Goal: Task Accomplishment & Management: Manage account settings

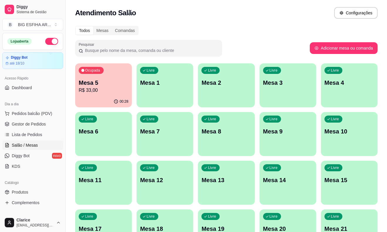
scroll to position [33, 0]
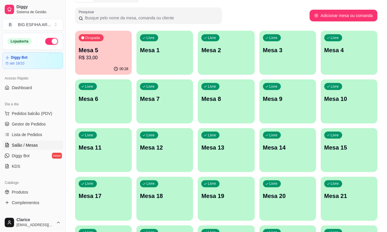
click at [83, 41] on div "Ocupada Mesa 5 R$ 33,00" at bounding box center [103, 47] width 57 height 33
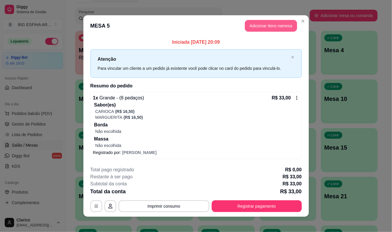
click at [269, 26] on button "Adicionar itens na mesa" at bounding box center [271, 26] width 52 height 12
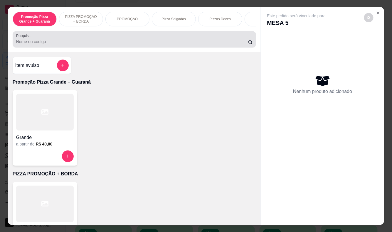
click at [184, 45] on div at bounding box center [134, 39] width 237 height 12
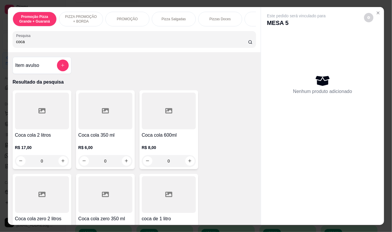
type input "coca"
click at [177, 139] on h4 "Coca cola 600ml" at bounding box center [169, 135] width 54 height 7
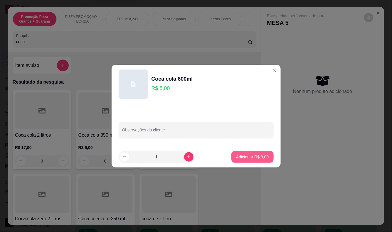
click at [253, 159] on p "Adicionar R$ 8,00" at bounding box center [252, 157] width 33 height 6
type input "1"
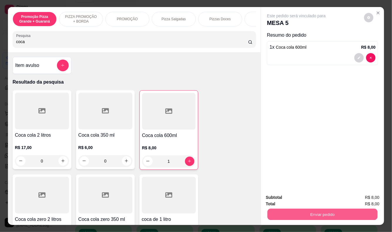
click at [302, 210] on button "Enviar pedido" at bounding box center [323, 214] width 110 height 11
click at [312, 197] on button "Registrar cliente" at bounding box center [325, 197] width 38 height 11
click at [312, 214] on button "Enviar pedido" at bounding box center [323, 215] width 114 height 12
click at [366, 197] on button "Enviar pedido" at bounding box center [364, 197] width 33 height 11
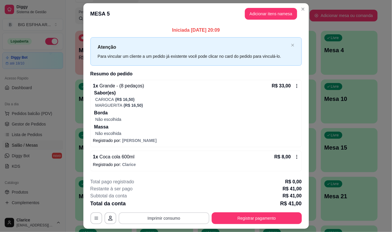
click at [160, 216] on button "Imprimir consumo" at bounding box center [164, 219] width 91 height 12
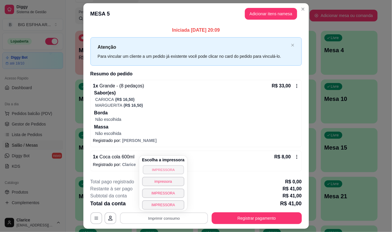
click at [163, 169] on button "IMPRESSORA" at bounding box center [163, 169] width 41 height 9
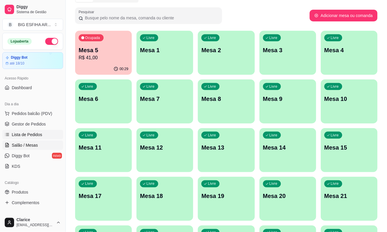
click at [34, 134] on span "Lista de Pedidos" at bounding box center [27, 135] width 31 height 6
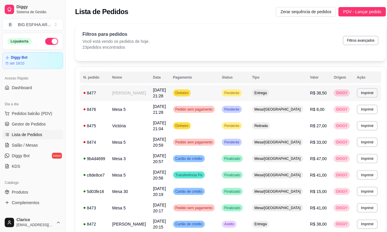
click at [169, 96] on td "[DATE] 21:28" at bounding box center [159, 93] width 20 height 16
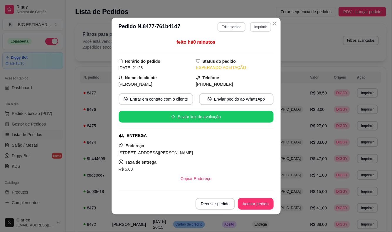
click at [262, 26] on button "Imprimir" at bounding box center [260, 26] width 21 height 9
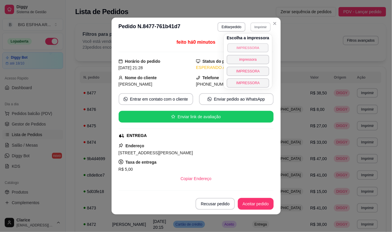
click at [255, 45] on button "IMPRESSORA" at bounding box center [247, 47] width 41 height 9
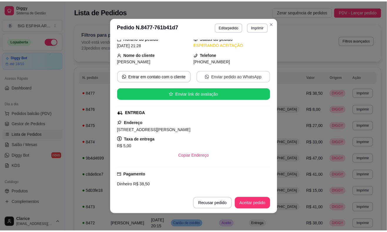
scroll to position [33, 0]
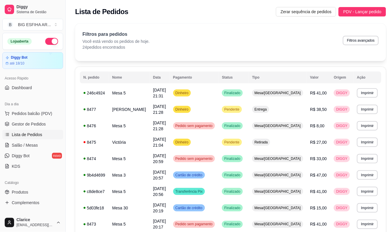
click at [43, 146] on link "Salão / Mesas" at bounding box center [32, 145] width 61 height 9
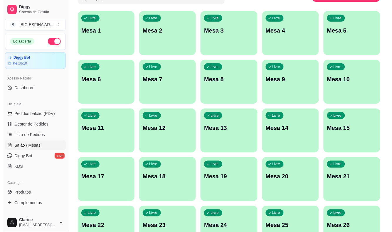
scroll to position [142, 0]
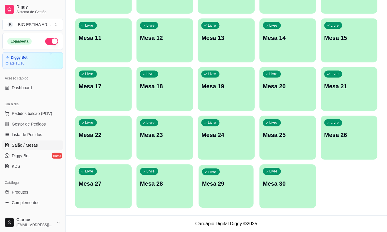
click at [229, 189] on div "Livre Mesa 29" at bounding box center [226, 183] width 55 height 36
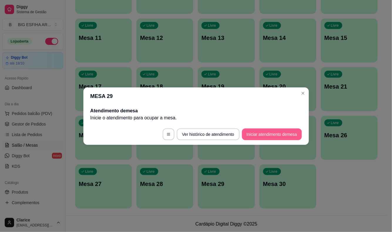
click at [272, 136] on button "Iniciar atendimento de mesa" at bounding box center [272, 135] width 60 height 12
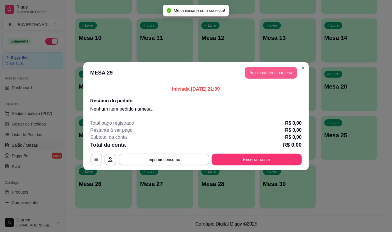
click at [270, 74] on button "Adicionar itens na mesa" at bounding box center [271, 73] width 52 height 12
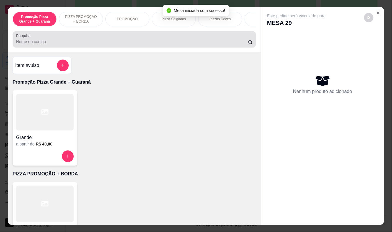
click at [98, 45] on input "Pesquisa" at bounding box center [132, 42] width 232 height 6
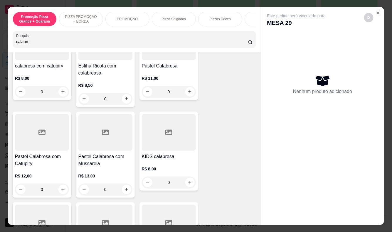
scroll to position [163, 0]
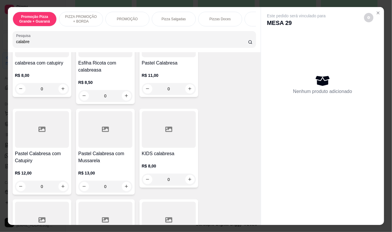
type input "calabre"
click at [53, 164] on h4 "Pastel Calabresa com Catupiry" at bounding box center [42, 157] width 54 height 14
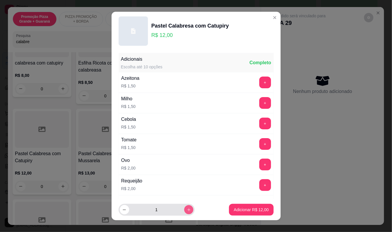
click at [184, 207] on button "increase-product-quantity" at bounding box center [188, 210] width 9 height 9
type input "3"
click at [235, 206] on button "Adicionar R$ 36,00" at bounding box center [251, 210] width 44 height 12
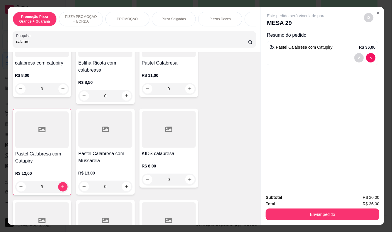
type input "3"
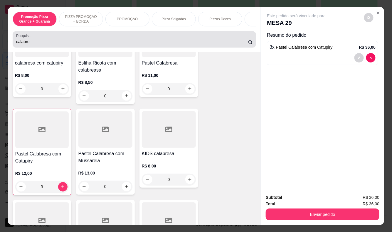
click at [42, 45] on input "calabre" at bounding box center [132, 42] width 232 height 6
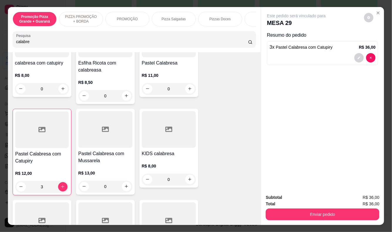
click at [42, 45] on input "calabre" at bounding box center [132, 42] width 232 height 6
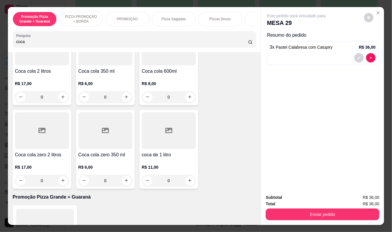
scroll to position [65, 0]
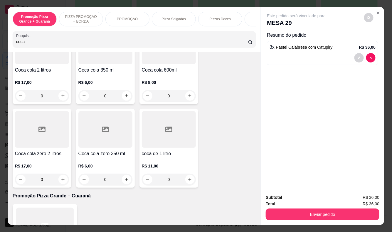
type input "coca"
click at [37, 83] on p "R$ 17,00" at bounding box center [42, 83] width 54 height 6
click at [30, 80] on div "R$ 17,00 0" at bounding box center [42, 88] width 54 height 28
click at [50, 74] on h4 "Coca cola 2 litros" at bounding box center [42, 70] width 54 height 7
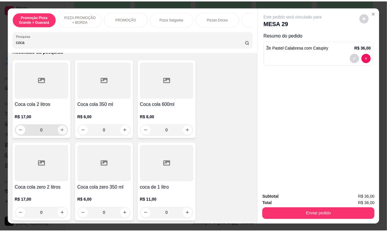
scroll to position [0, 0]
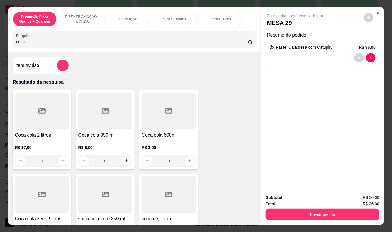
click at [39, 123] on div at bounding box center [42, 111] width 54 height 37
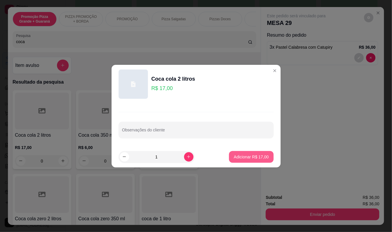
click at [242, 156] on p "Adicionar R$ 17,00" at bounding box center [251, 157] width 35 height 6
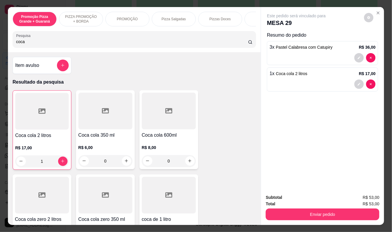
type input "1"
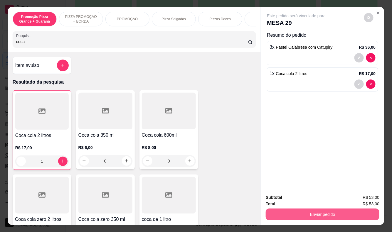
click at [314, 210] on button "Enviar pedido" at bounding box center [323, 215] width 114 height 12
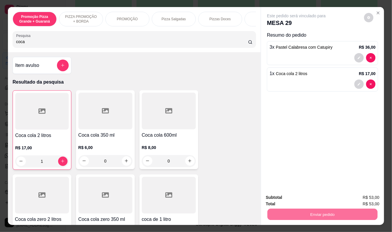
click at [317, 198] on button "Registrar cliente" at bounding box center [324, 198] width 39 height 11
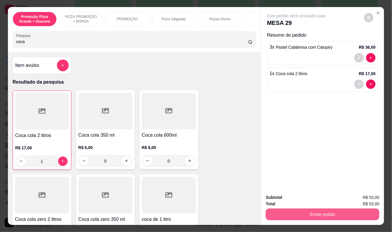
click at [306, 211] on button "Enviar pedido" at bounding box center [323, 215] width 114 height 12
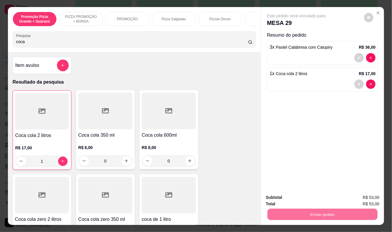
click at [361, 198] on button "Enviar pedido" at bounding box center [364, 198] width 33 height 11
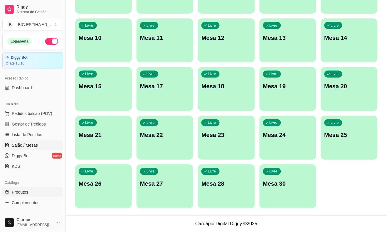
click at [28, 192] on span "Produtos" at bounding box center [20, 192] width 16 height 6
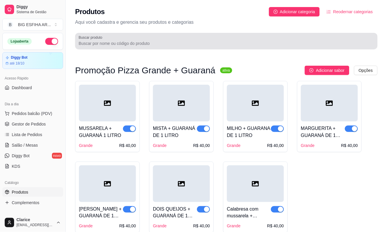
click at [123, 45] on input "Buscar produto" at bounding box center [226, 44] width 295 height 6
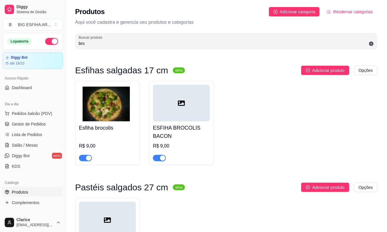
type input "bro"
click at [85, 154] on div at bounding box center [85, 157] width 13 height 7
click at [84, 159] on span "button" at bounding box center [85, 158] width 13 height 6
click at [159, 159] on span "button" at bounding box center [159, 158] width 13 height 6
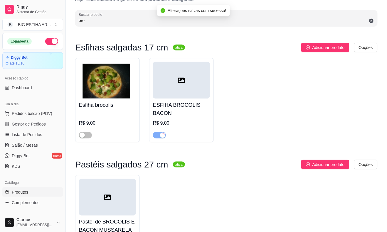
scroll to position [80, 0]
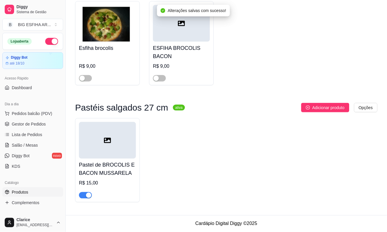
click at [84, 195] on span "button" at bounding box center [85, 195] width 13 height 6
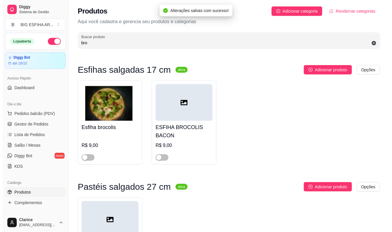
scroll to position [0, 0]
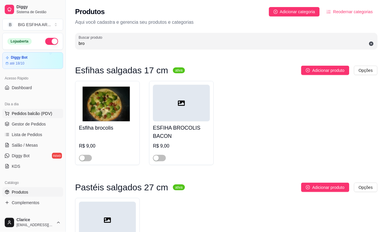
click at [43, 115] on span "Pedidos balcão (PDV)" at bounding box center [32, 114] width 41 height 6
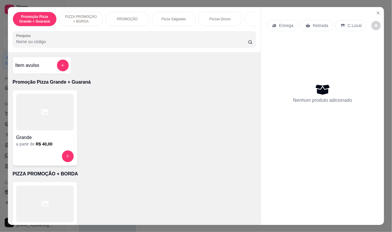
click at [287, 24] on p "Entrega" at bounding box center [286, 26] width 14 height 6
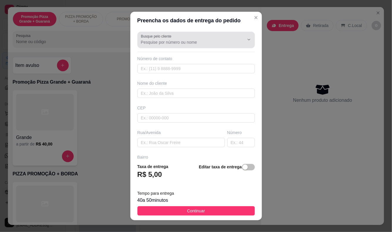
click at [152, 42] on input "Busque pelo cliente" at bounding box center [188, 42] width 94 height 6
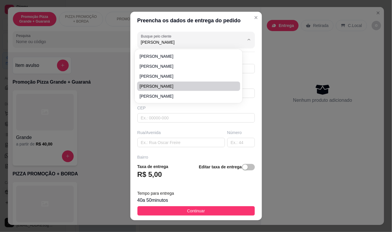
click at [154, 84] on span "[PERSON_NAME]" at bounding box center [185, 86] width 92 height 6
type input "[PERSON_NAME]"
type input "85982072884"
type input "[PERSON_NAME]"
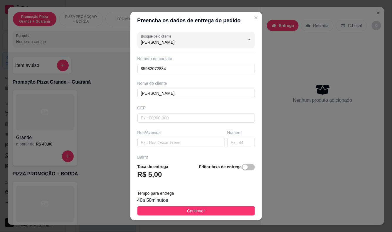
type input "[PERSON_NAME]"
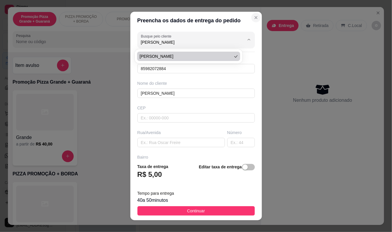
click at [254, 16] on icon "Close" at bounding box center [256, 17] width 5 height 5
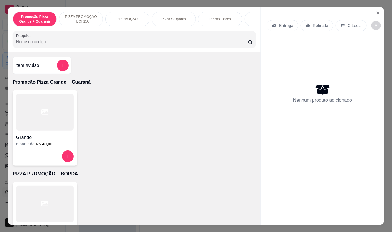
click at [279, 23] on p "Entrega" at bounding box center [286, 26] width 14 height 6
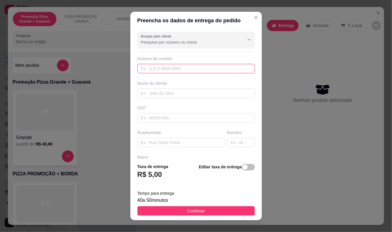
click at [206, 69] on input "text" at bounding box center [195, 68] width 117 height 9
type input "[PHONE_NUMBER]"
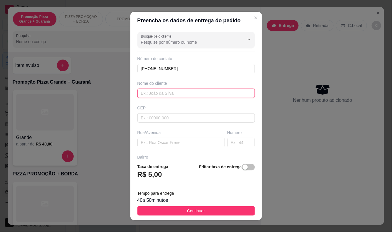
click at [147, 91] on input "text" at bounding box center [195, 93] width 117 height 9
type input "[PERSON_NAME]"
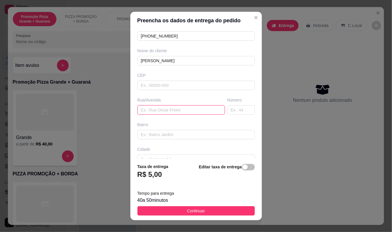
click at [169, 111] on input "text" at bounding box center [181, 109] width 88 height 9
paste input "[STREET_ADDRESS][PERSON_NAME]"
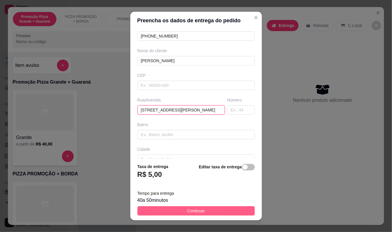
type input "[STREET_ADDRESS][PERSON_NAME]"
click at [197, 213] on span "Continuar" at bounding box center [196, 211] width 18 height 6
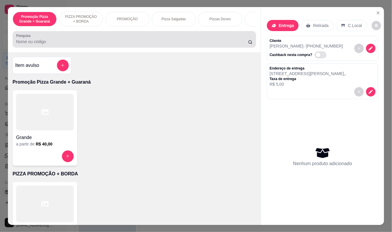
click at [35, 45] on div at bounding box center [134, 39] width 237 height 12
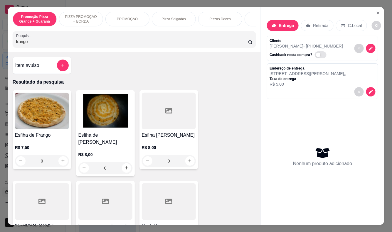
scroll to position [163, 0]
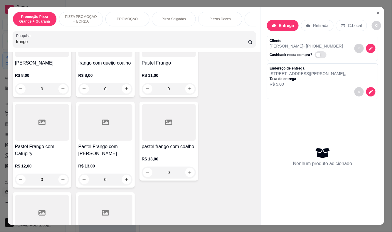
type input "frango"
click at [152, 67] on div "R$ 11,00 0" at bounding box center [169, 81] width 54 height 28
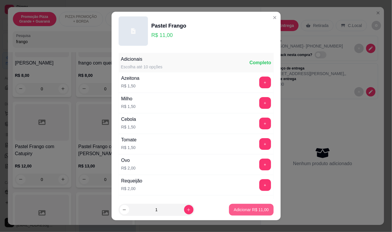
click at [239, 210] on p "Adicionar R$ 11,00" at bounding box center [251, 210] width 35 height 6
type input "1"
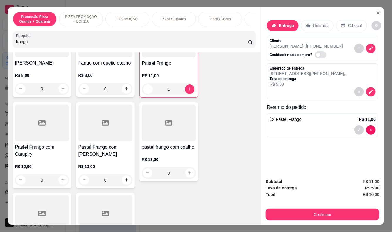
click at [96, 149] on h4 "Pastel Frango com [PERSON_NAME]" at bounding box center [105, 151] width 54 height 14
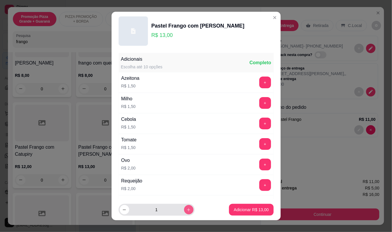
click at [186, 211] on icon "increase-product-quantity" at bounding box center [188, 210] width 4 height 4
type input "2"
click at [257, 97] on div "+" at bounding box center [265, 103] width 16 height 12
click at [259, 107] on button "+" at bounding box center [265, 103] width 12 height 12
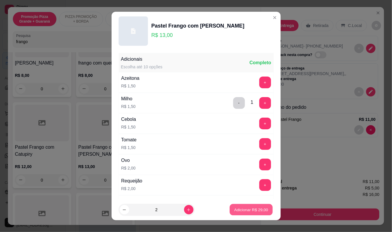
click at [250, 208] on p "Adicionar R$ 29,00" at bounding box center [251, 210] width 34 height 6
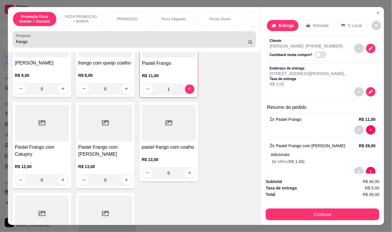
click at [33, 45] on input "frango" at bounding box center [132, 42] width 232 height 6
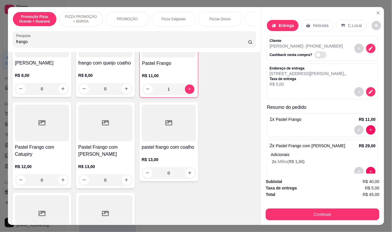
click at [33, 45] on input "frango" at bounding box center [132, 42] width 232 height 6
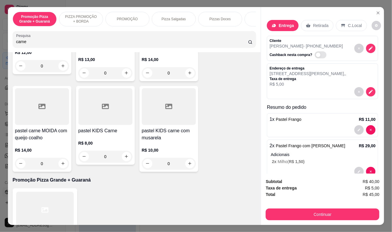
scroll to position [146, 0]
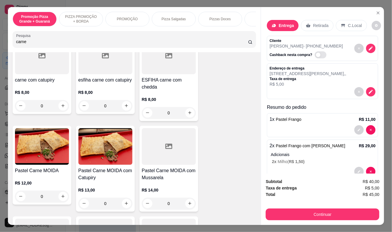
type input "carne"
click at [33, 194] on div "0" at bounding box center [42, 197] width 54 height 12
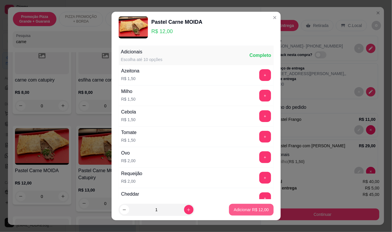
click at [241, 208] on p "Adicionar R$ 12,00" at bounding box center [251, 210] width 35 height 6
type input "1"
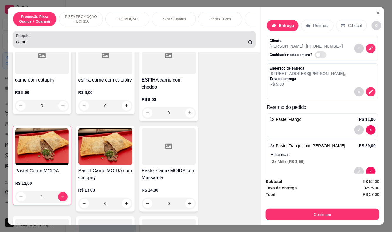
click at [28, 45] on input "carne" at bounding box center [132, 42] width 232 height 6
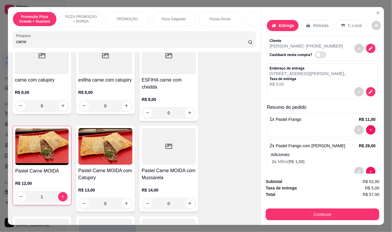
click at [28, 45] on input "carne" at bounding box center [132, 42] width 232 height 6
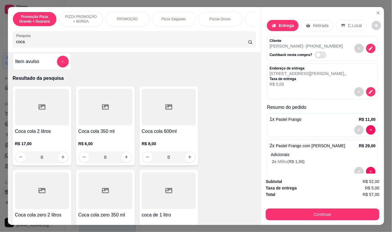
scroll to position [0, 0]
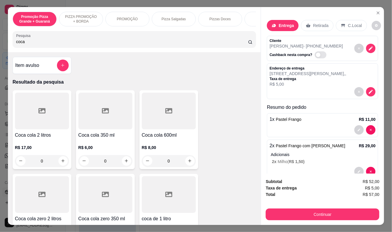
type input "coca"
click at [30, 148] on p "R$ 17,00" at bounding box center [42, 148] width 54 height 6
click at [47, 127] on div at bounding box center [42, 111] width 54 height 37
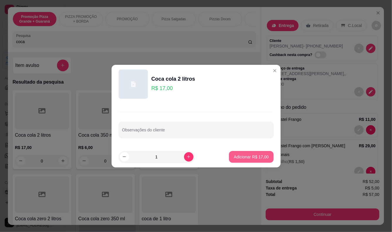
click at [246, 155] on p "Adicionar R$ 17,00" at bounding box center [251, 157] width 35 height 6
type input "1"
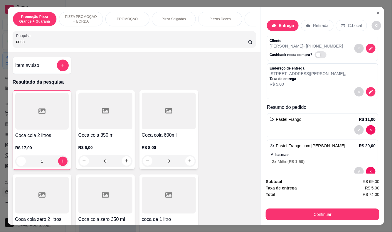
click at [280, 211] on button "Continuar" at bounding box center [323, 215] width 114 height 12
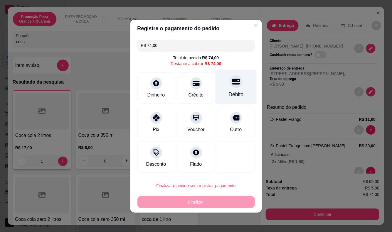
click at [221, 85] on div "Débito" at bounding box center [235, 87] width 41 height 34
type input "R$ 0,00"
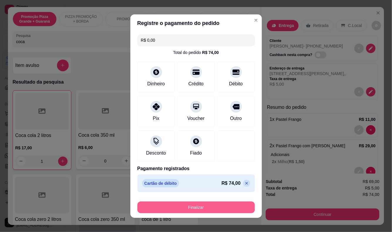
click at [191, 204] on button "Finalizar" at bounding box center [195, 208] width 117 height 12
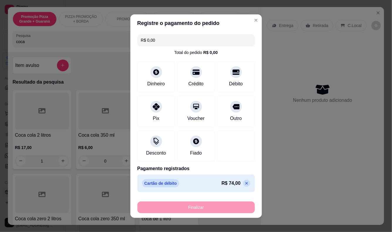
type input "0"
type input "-R$ 74,00"
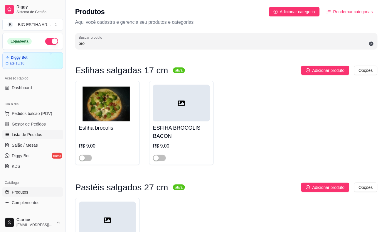
click at [28, 132] on span "Lista de Pedidos" at bounding box center [27, 135] width 31 height 6
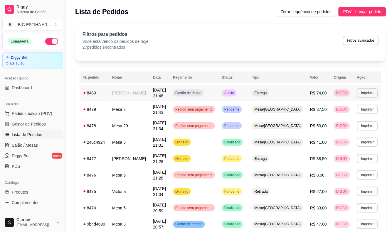
click at [130, 92] on td "[PERSON_NAME]" at bounding box center [129, 93] width 41 height 16
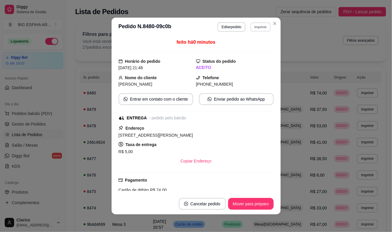
click at [257, 30] on button "Imprimir" at bounding box center [260, 26] width 20 height 9
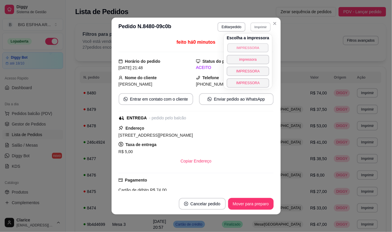
click at [253, 46] on button "IMPRESSORA" at bounding box center [247, 47] width 41 height 9
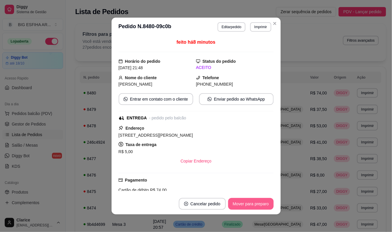
click at [248, 204] on button "Mover para preparo" at bounding box center [251, 204] width 46 height 12
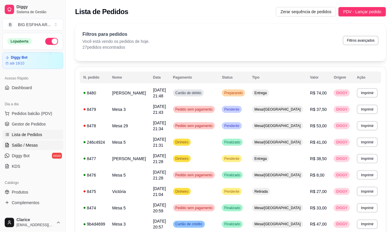
click at [34, 143] on span "Salão / Mesas" at bounding box center [25, 145] width 26 height 6
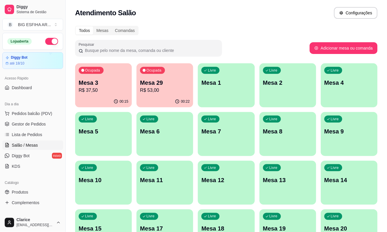
click at [118, 93] on p "R$ 37,50" at bounding box center [104, 90] width 50 height 7
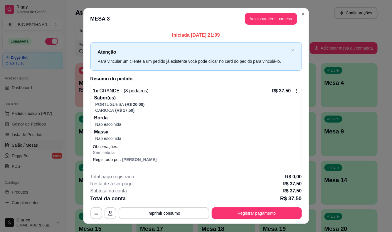
scroll to position [11, 0]
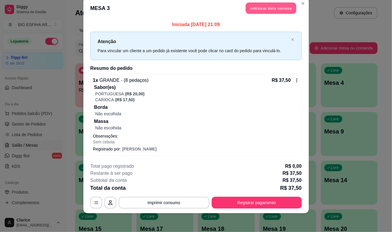
click at [271, 6] on button "Adicionar itens na mesa" at bounding box center [271, 8] width 51 height 11
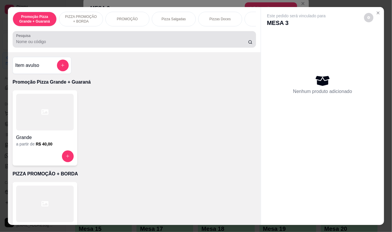
click at [140, 40] on div at bounding box center [134, 39] width 237 height 12
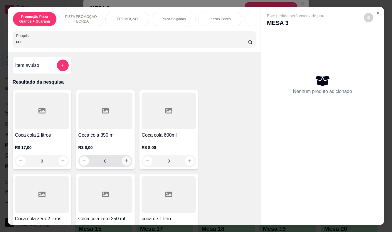
type input "coc"
click at [125, 163] on icon "increase-product-quantity" at bounding box center [126, 161] width 4 height 4
type input "1"
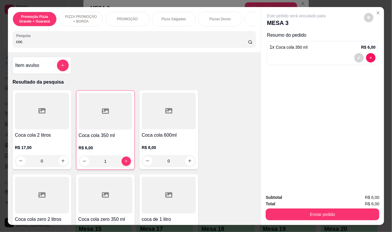
scroll to position [65, 0]
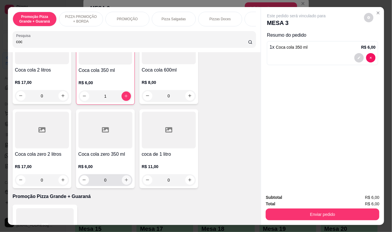
click at [123, 180] on button "increase-product-quantity" at bounding box center [126, 180] width 9 height 9
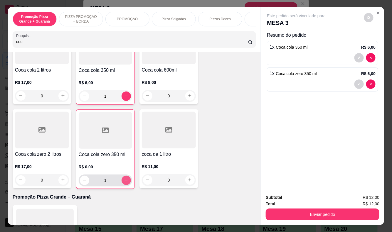
type input "1"
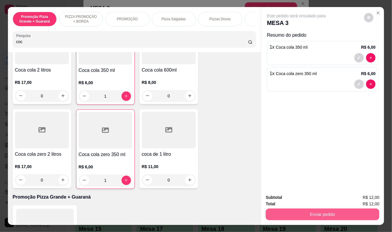
click at [283, 209] on button "Enviar pedido" at bounding box center [323, 215] width 114 height 12
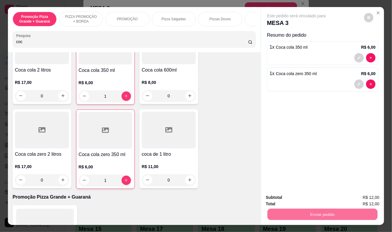
click at [361, 196] on button "Enviar pedido" at bounding box center [364, 197] width 33 height 11
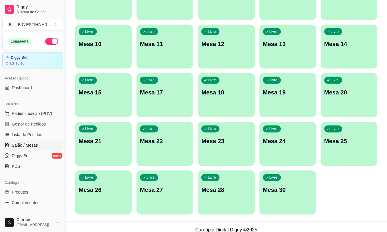
scroll to position [0, 0]
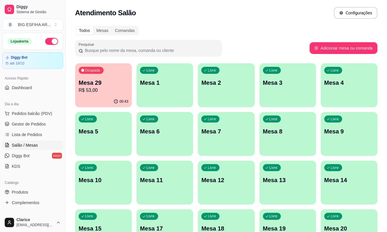
click at [101, 90] on p "R$ 53,00" at bounding box center [104, 90] width 50 height 7
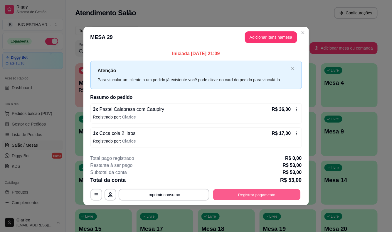
click at [263, 192] on button "Registrar pagamento" at bounding box center [257, 194] width 88 height 11
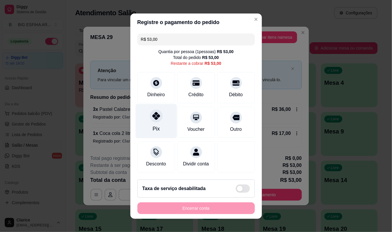
click at [159, 129] on div "Pix" at bounding box center [155, 121] width 41 height 34
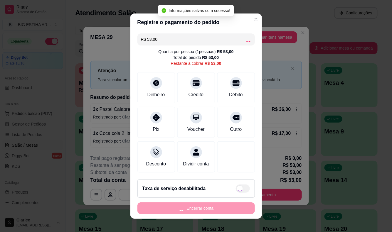
type input "R$ 0,00"
click at [194, 211] on div "Encerrar conta" at bounding box center [195, 209] width 117 height 12
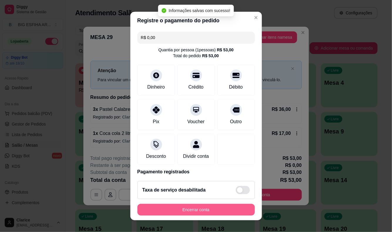
click at [194, 211] on button "Encerrar conta" at bounding box center [195, 210] width 117 height 12
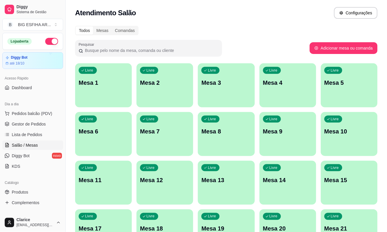
click at [213, 131] on p "Mesa 8" at bounding box center [226, 131] width 50 height 8
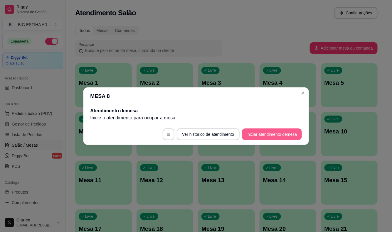
click at [284, 133] on button "Iniciar atendimento de mesa" at bounding box center [272, 135] width 60 height 12
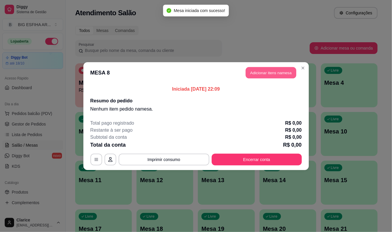
click at [270, 71] on button "Adicionar itens na mesa" at bounding box center [271, 72] width 51 height 11
click at [90, 48] on div "Pesquisa" at bounding box center [135, 39] width 244 height 16
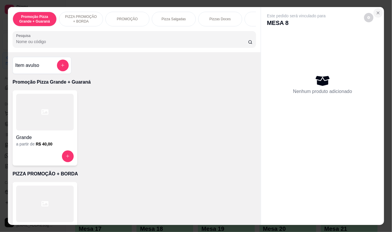
click at [377, 11] on icon "Close" at bounding box center [378, 13] width 5 height 5
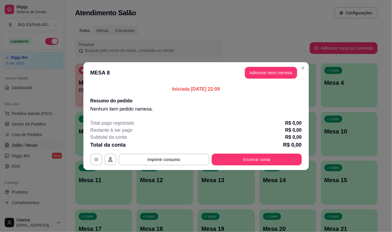
click at [8, 145] on icon at bounding box center [7, 145] width 5 height 5
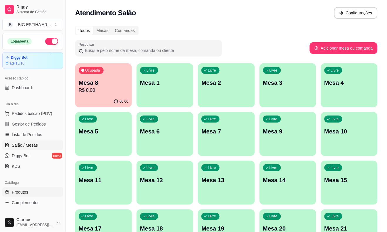
click at [36, 193] on link "Produtos" at bounding box center [32, 192] width 61 height 9
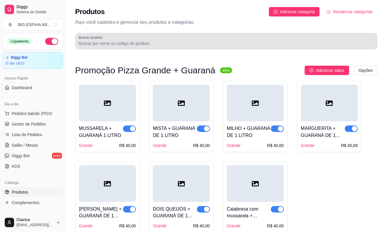
click at [105, 42] on input "Buscar produto" at bounding box center [226, 44] width 295 height 6
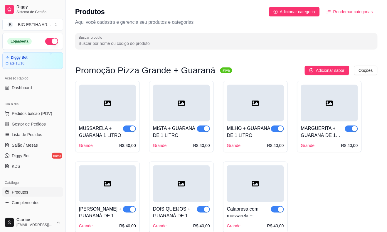
click at [105, 42] on input "Buscar produto" at bounding box center [226, 44] width 295 height 6
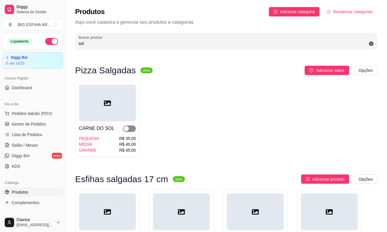
type input "sol"
click at [129, 127] on span "button" at bounding box center [129, 129] width 13 height 6
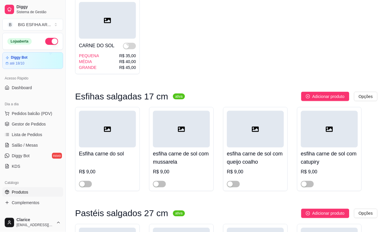
scroll to position [98, 0]
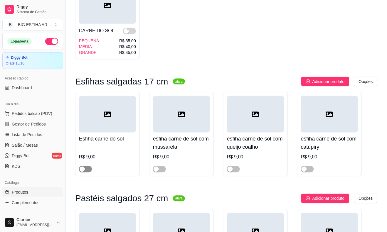
click at [89, 171] on span "button" at bounding box center [85, 169] width 13 height 6
click at [158, 169] on div "button" at bounding box center [156, 169] width 5 height 5
click at [236, 169] on span "button" at bounding box center [233, 169] width 13 height 6
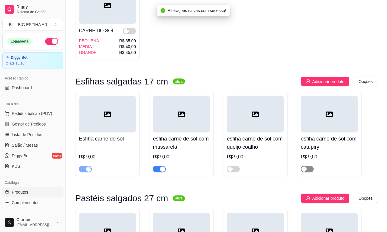
click at [309, 170] on span "button" at bounding box center [307, 169] width 13 height 6
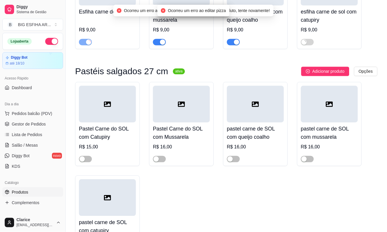
scroll to position [228, 0]
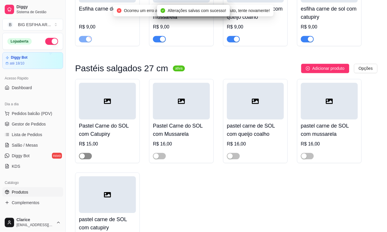
click at [86, 157] on span "button" at bounding box center [85, 156] width 13 height 6
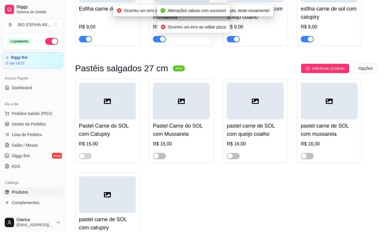
click at [157, 160] on div "Pastel Carne do SOL com Mussarela R$ 16,00" at bounding box center [181, 121] width 65 height 84
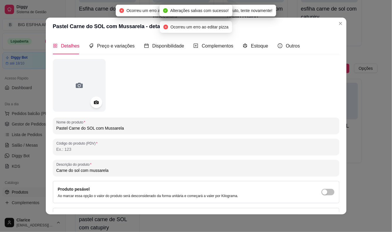
click at [159, 157] on div "Nome do produto Pastel Carne do SOL com Mussarela Código do produto (PDV) Descr…" at bounding box center [196, 155] width 287 height 193
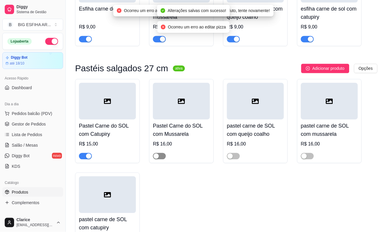
click at [162, 157] on span "button" at bounding box center [159, 156] width 13 height 6
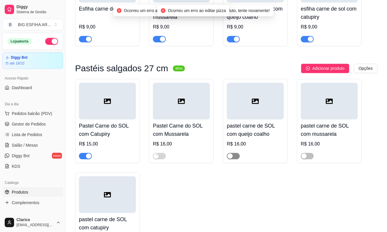
click at [233, 157] on span "button" at bounding box center [233, 156] width 13 height 6
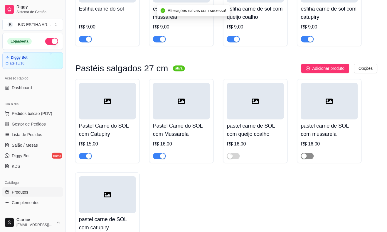
click at [311, 157] on span "button" at bounding box center [307, 156] width 13 height 6
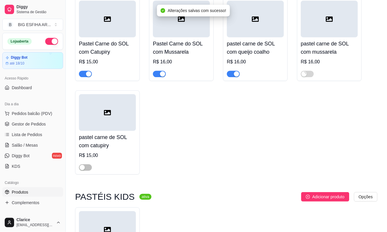
scroll to position [326, 0]
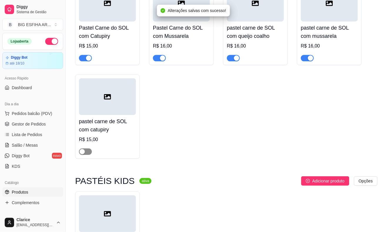
click at [91, 153] on span "button" at bounding box center [85, 152] width 13 height 6
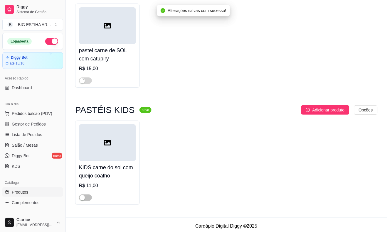
scroll to position [401, 0]
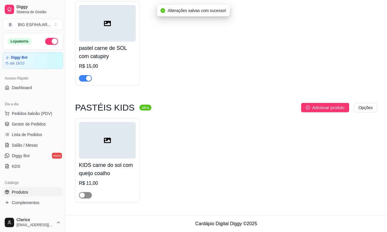
click at [86, 195] on span "button" at bounding box center [85, 195] width 13 height 6
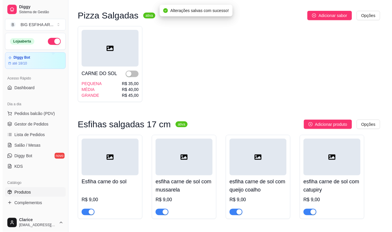
scroll to position [0, 0]
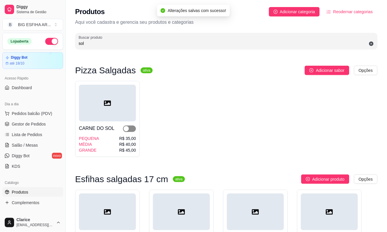
click at [134, 128] on span "button" at bounding box center [129, 129] width 13 height 6
click at [27, 144] on span "Salão / Mesas" at bounding box center [25, 145] width 26 height 6
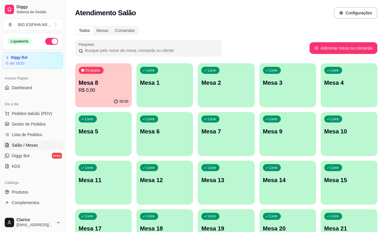
click at [107, 88] on p "R$ 0,00" at bounding box center [104, 90] width 50 height 7
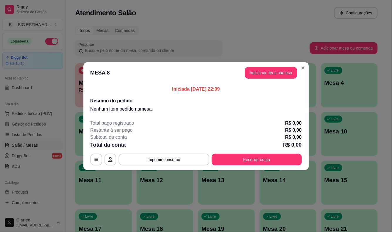
click at [285, 65] on header "MESA 8 Adicionar itens na mesa" at bounding box center [196, 72] width 226 height 21
click at [284, 70] on button "Adicionar itens na mesa" at bounding box center [271, 73] width 52 height 12
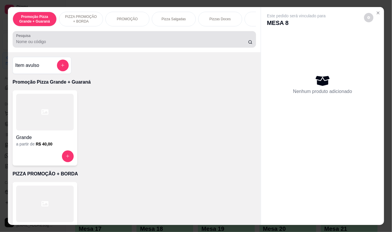
click at [184, 44] on input "Pesquisa" at bounding box center [132, 42] width 232 height 6
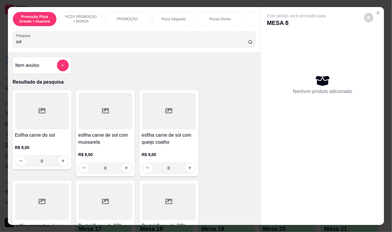
type input "sol"
click at [96, 149] on div "R$ 9,00 0" at bounding box center [105, 160] width 54 height 28
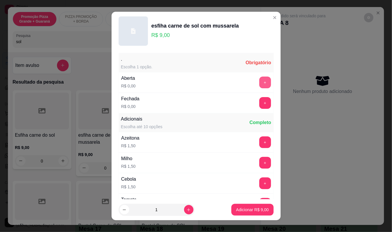
click at [259, 81] on button "+" at bounding box center [265, 83] width 12 height 12
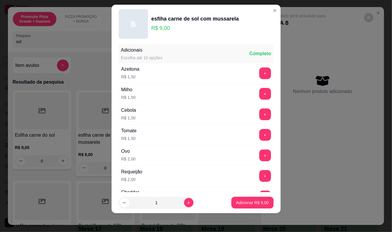
scroll to position [63, 0]
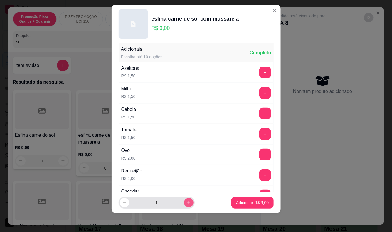
click at [184, 198] on button "increase-product-quantity" at bounding box center [188, 202] width 9 height 9
type input "2"
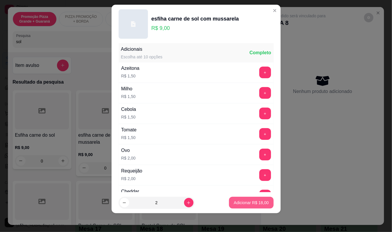
click at [239, 199] on button "Adicionar R$ 18,00" at bounding box center [251, 203] width 44 height 12
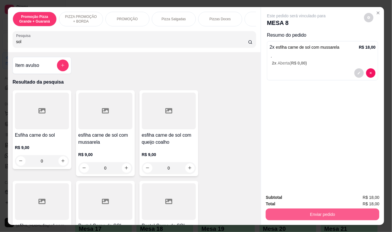
click at [326, 213] on button "Enviar pedido" at bounding box center [323, 215] width 114 height 12
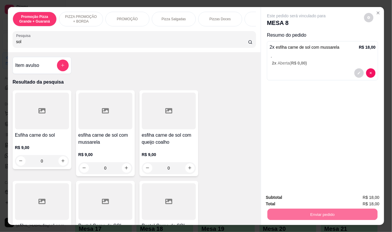
click at [365, 197] on button "Enviar pedido" at bounding box center [364, 197] width 33 height 11
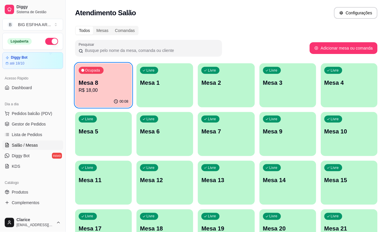
click at [332, 129] on p "Mesa 10" at bounding box center [349, 131] width 50 height 8
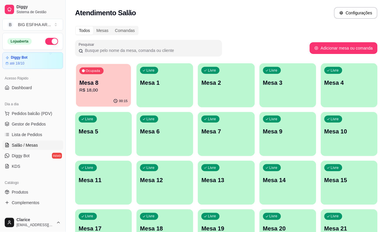
click at [104, 85] on p "Mesa 8" at bounding box center [104, 83] width 48 height 8
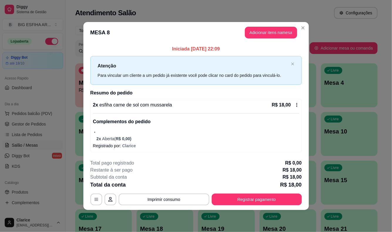
click at [145, 104] on span "esfiha carne de sol com mussarela" at bounding box center [135, 104] width 74 height 5
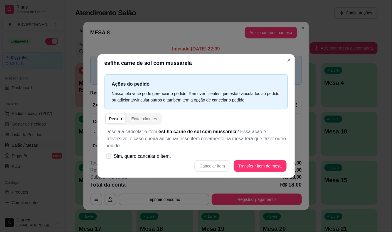
click at [143, 153] on span "Sim, quero cancelar o item." at bounding box center [142, 156] width 57 height 7
click at [109, 157] on input "Sim, quero cancelar o item." at bounding box center [107, 159] width 4 height 4
checkbox input "true"
click at [207, 160] on button "Cancelar item" at bounding box center [212, 166] width 36 height 12
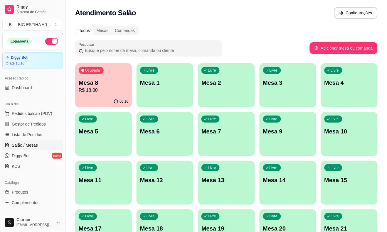
click at [89, 86] on p "Mesa 8" at bounding box center [104, 83] width 50 height 8
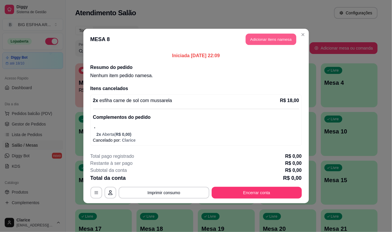
click at [271, 41] on button "Adicionar itens na mesa" at bounding box center [271, 39] width 51 height 11
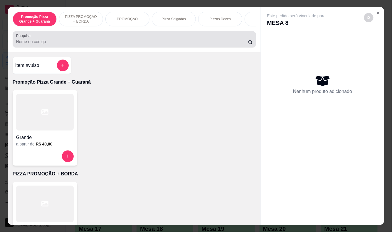
click at [169, 42] on input "Pesquisa" at bounding box center [132, 42] width 232 height 6
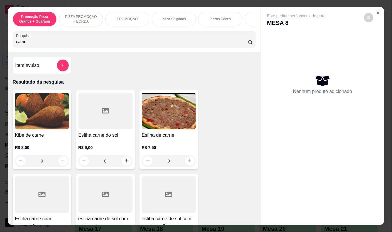
scroll to position [98, 0]
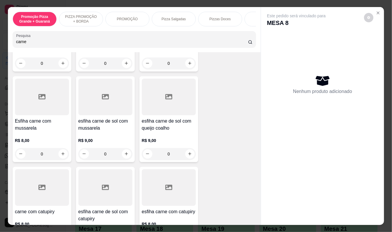
click at [97, 132] on h4 "esfiha carne de sol com mussarela" at bounding box center [105, 125] width 54 height 14
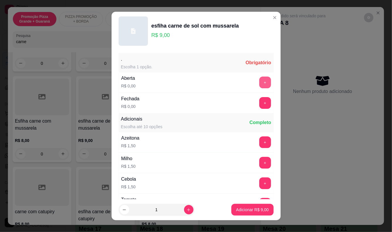
click at [259, 79] on button "+" at bounding box center [265, 83] width 12 height 12
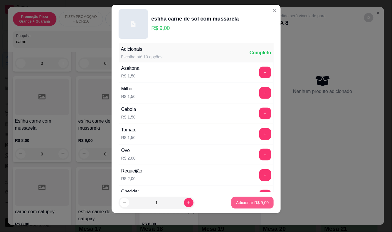
click at [239, 203] on p "Adicionar R$ 9,00" at bounding box center [252, 203] width 33 height 6
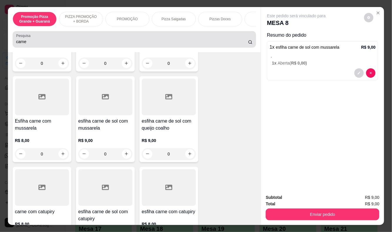
click at [42, 45] on input "carne" at bounding box center [132, 42] width 232 height 6
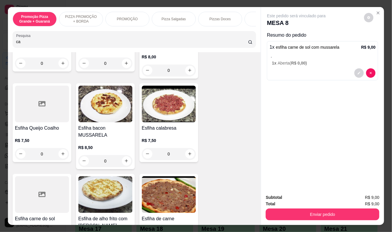
type input "c"
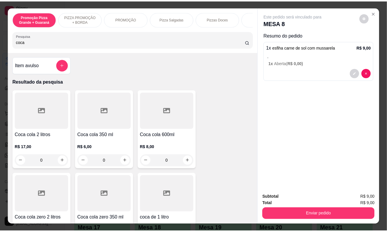
scroll to position [0, 0]
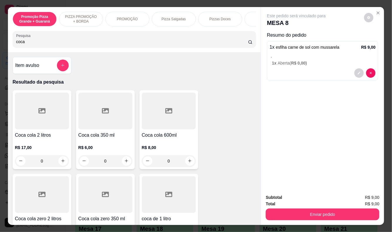
type input "coca"
click at [94, 133] on div "Coca cola 350 ml R$ 6,00 0" at bounding box center [105, 129] width 59 height 79
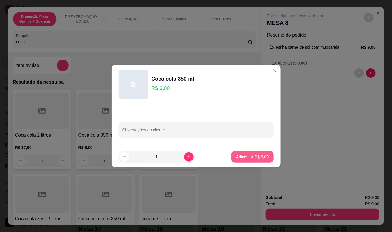
click at [249, 163] on div "Adicionar R$ 6,00" at bounding box center [252, 157] width 42 height 12
click at [251, 159] on p "Adicionar R$ 6,00" at bounding box center [253, 157] width 32 height 6
type input "1"
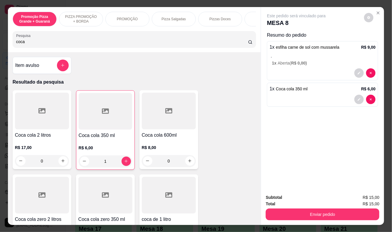
click at [283, 221] on div "Subtotal R$ 15,00 Total R$ 15,00 Enviar pedido" at bounding box center [322, 208] width 123 height 36
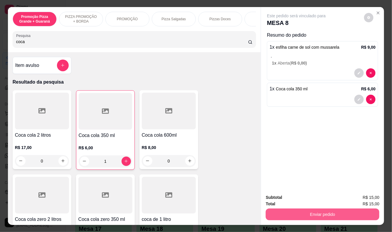
click at [282, 213] on button "Enviar pedido" at bounding box center [323, 215] width 114 height 12
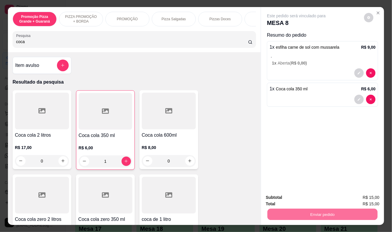
click at [327, 196] on button "Registrar cliente" at bounding box center [325, 197] width 38 height 11
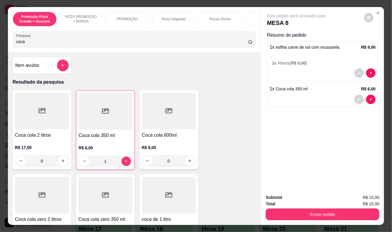
click at [322, 209] on button "Enviar pedido" at bounding box center [323, 215] width 114 height 12
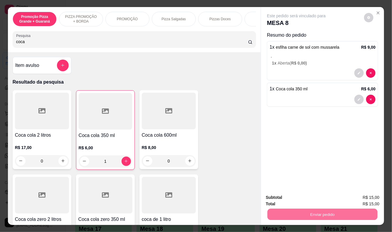
click at [363, 194] on button "Enviar pedido" at bounding box center [364, 197] width 33 height 11
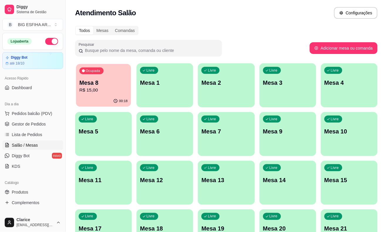
click at [93, 84] on p "Mesa 8" at bounding box center [104, 83] width 48 height 8
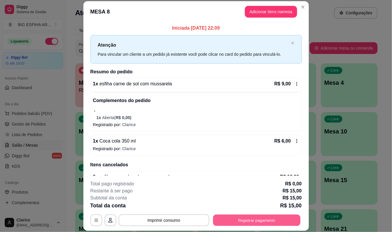
click at [251, 218] on button "Registrar pagamento" at bounding box center [257, 220] width 88 height 11
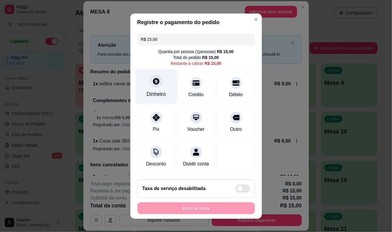
click at [154, 91] on div "Dinheiro" at bounding box center [156, 94] width 19 height 8
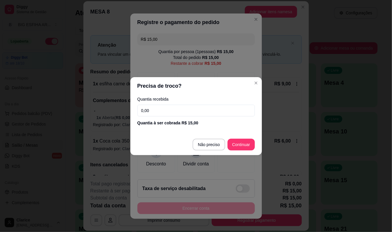
click at [162, 110] on input "0,00" at bounding box center [195, 111] width 117 height 12
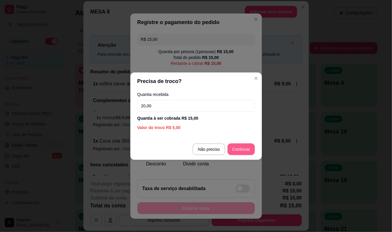
type input "20,00"
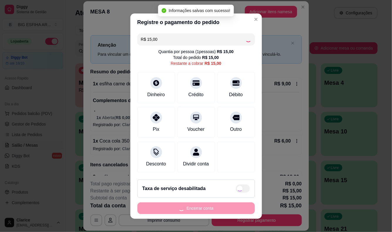
type input "R$ 0,00"
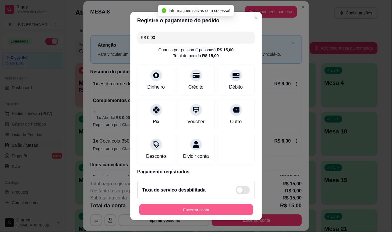
click at [186, 209] on button "Encerrar conta" at bounding box center [196, 209] width 114 height 11
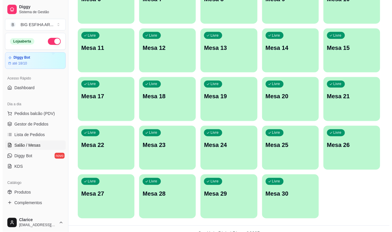
scroll to position [142, 0]
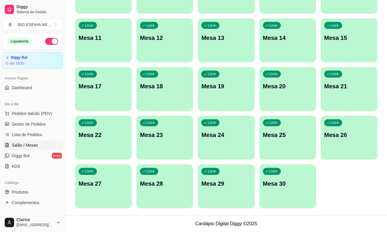
click at [273, 191] on div "Livre Mesa 30" at bounding box center [288, 183] width 57 height 37
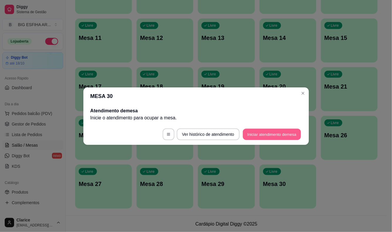
click at [256, 133] on button "Iniciar atendimento de mesa" at bounding box center [272, 134] width 58 height 11
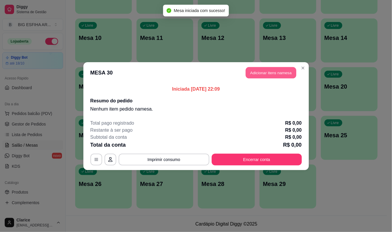
click at [277, 74] on button "Adicionar itens na mesa" at bounding box center [271, 72] width 51 height 11
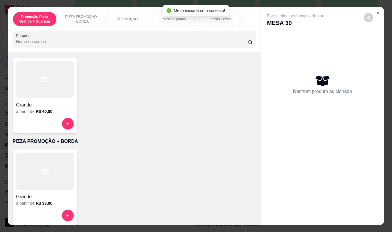
scroll to position [65, 0]
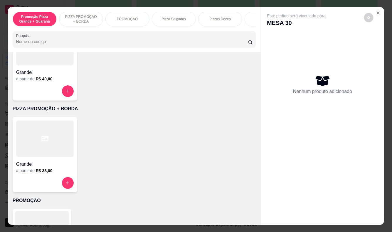
click at [40, 154] on div at bounding box center [45, 139] width 58 height 37
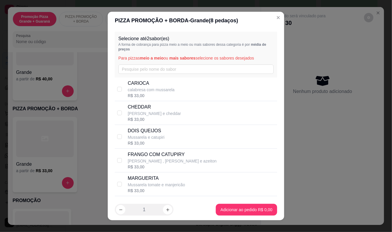
click at [148, 87] on p "calabresa com mussarela" at bounding box center [151, 90] width 47 height 6
checkbox input "true"
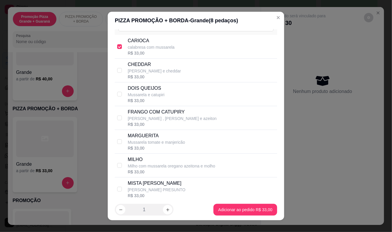
scroll to position [33, 0]
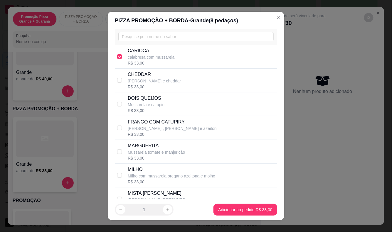
click at [152, 122] on p "FRANGO COM CATUPIRY" at bounding box center [172, 122] width 89 height 7
checkbox input "true"
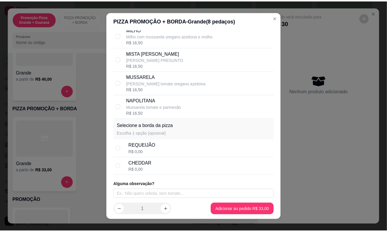
scroll to position [175, 0]
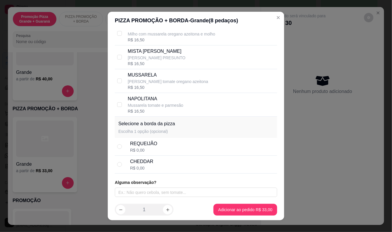
click at [157, 164] on div "CHEDDAR R$ 0,00" at bounding box center [202, 164] width 145 height 13
radio input "true"
click at [164, 148] on div "REQUEIJÃO R$ 0,00" at bounding box center [202, 146] width 145 height 13
radio input "true"
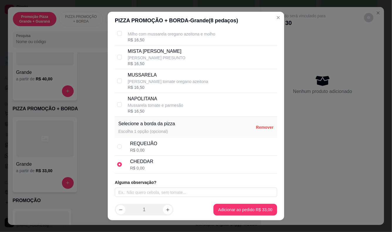
radio input "false"
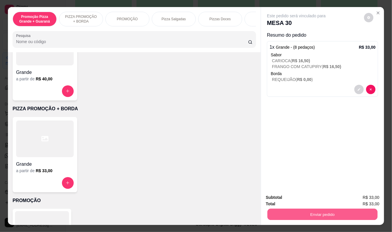
click at [291, 212] on button "Enviar pedido" at bounding box center [323, 214] width 110 height 11
click at [371, 196] on button "Enviar pedido" at bounding box center [364, 198] width 32 height 11
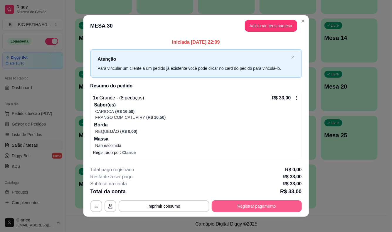
click at [236, 207] on button "Registrar pagamento" at bounding box center [257, 207] width 90 height 12
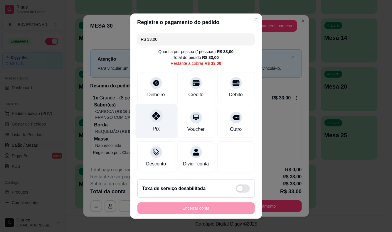
click at [155, 122] on div "Pix" at bounding box center [155, 121] width 41 height 34
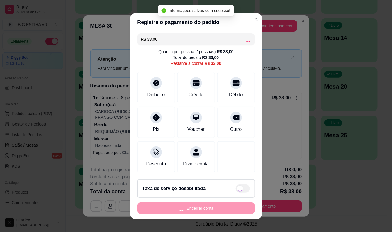
type input "R$ 0,00"
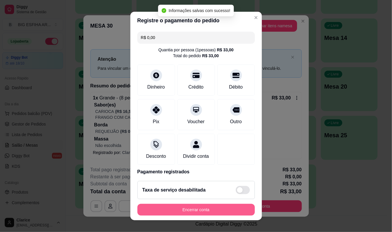
click at [180, 208] on button "Encerrar conta" at bounding box center [195, 210] width 117 height 12
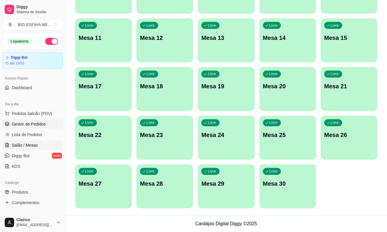
click at [25, 121] on link "Gestor de Pedidos" at bounding box center [32, 124] width 61 height 9
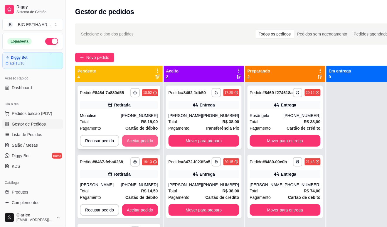
click at [145, 136] on button "Aceitar pedido" at bounding box center [140, 141] width 36 height 12
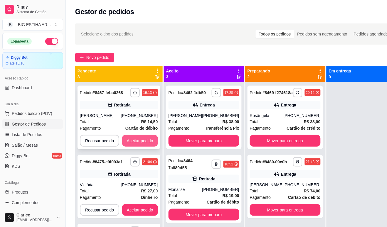
click at [145, 139] on button "Aceitar pedido" at bounding box center [140, 141] width 36 height 12
click at [145, 140] on button "Aceitar pedido" at bounding box center [140, 140] width 35 height 11
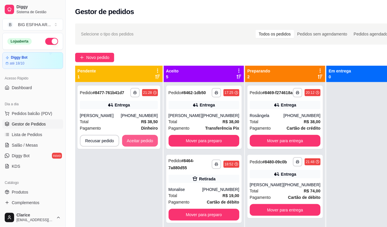
click at [145, 140] on button "Aceitar pedido" at bounding box center [140, 141] width 36 height 12
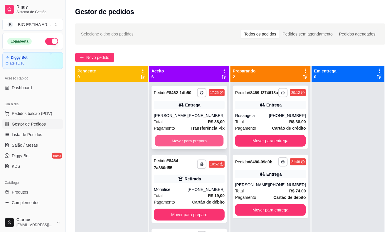
click at [197, 147] on button "Mover para preparo" at bounding box center [189, 140] width 69 height 11
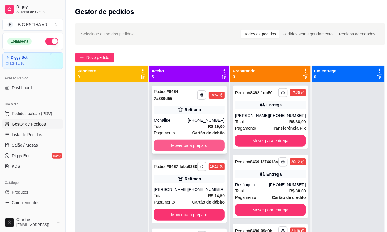
click at [196, 144] on button "Mover para preparo" at bounding box center [189, 146] width 71 height 12
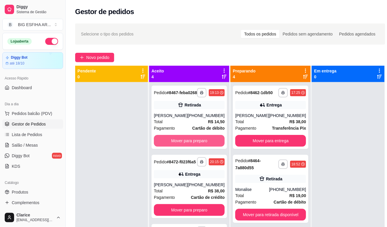
click at [196, 144] on button "Mover para preparo" at bounding box center [189, 141] width 71 height 12
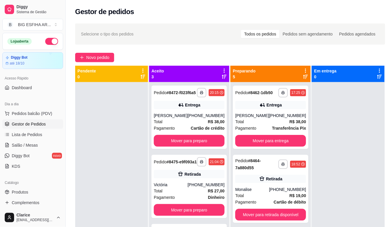
click at [196, 144] on div "**********" at bounding box center [189, 117] width 75 height 63
click at [206, 147] on button "Mover para preparo" at bounding box center [189, 141] width 71 height 12
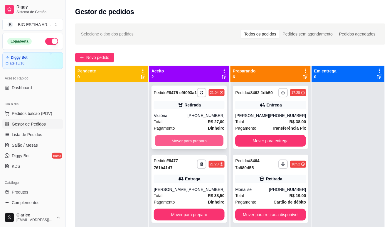
click at [200, 146] on button "Mover para preparo" at bounding box center [189, 140] width 69 height 11
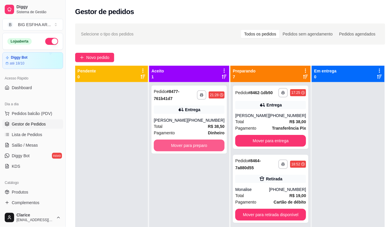
click at [200, 146] on button "Mover para preparo" at bounding box center [189, 146] width 71 height 12
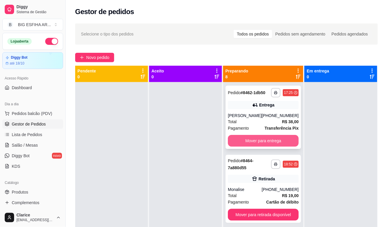
click at [265, 147] on button "Mover para entrega" at bounding box center [263, 141] width 71 height 12
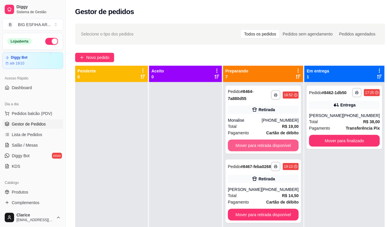
click at [265, 148] on button "Mover para retirada disponível" at bounding box center [263, 146] width 71 height 12
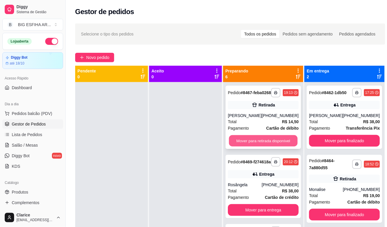
click at [265, 146] on button "Mover para retirada disponível" at bounding box center [263, 140] width 69 height 11
click at [265, 146] on button "Mover para entrega" at bounding box center [263, 140] width 69 height 11
click at [265, 146] on button "Mover para entrega" at bounding box center [263, 141] width 71 height 12
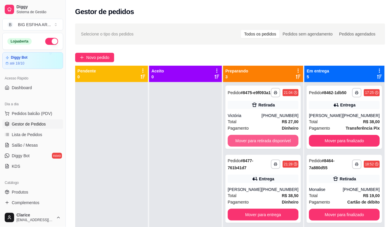
click at [265, 146] on button "Mover para retirada disponível" at bounding box center [263, 141] width 71 height 12
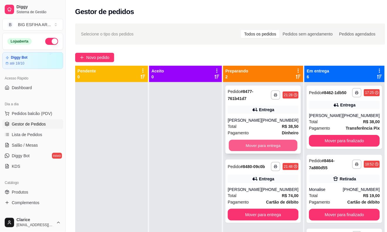
click at [266, 147] on button "Mover para entrega" at bounding box center [263, 145] width 69 height 11
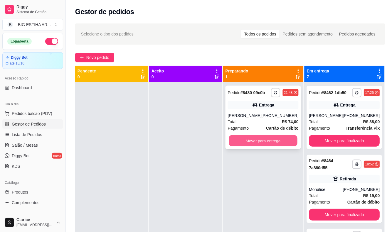
click at [266, 145] on button "Mover para entrega" at bounding box center [263, 140] width 69 height 11
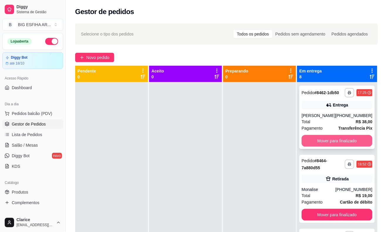
click at [314, 145] on button "Mover para finalizado" at bounding box center [337, 141] width 71 height 12
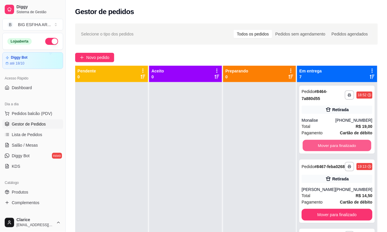
click at [314, 145] on button "Mover para finalizado" at bounding box center [337, 145] width 69 height 11
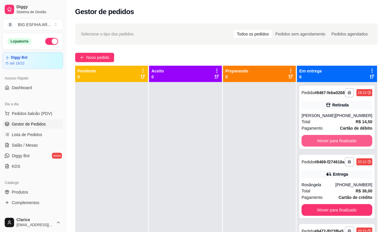
click at [314, 145] on button "Mover para finalizado" at bounding box center [337, 141] width 71 height 12
click at [314, 145] on button "Mover para finalizado" at bounding box center [337, 140] width 69 height 11
click at [316, 147] on button "Mover para finalizado" at bounding box center [337, 140] width 69 height 11
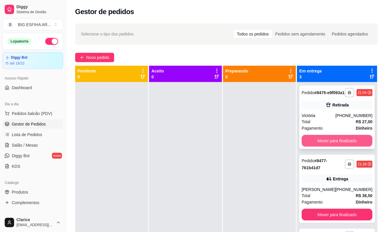
click at [317, 147] on button "Mover para finalizado" at bounding box center [337, 141] width 71 height 12
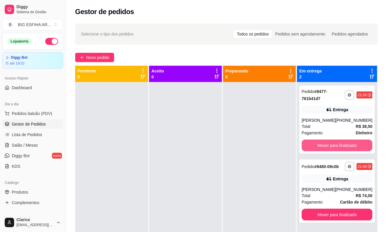
click at [317, 147] on button "Mover para finalizado" at bounding box center [337, 146] width 71 height 12
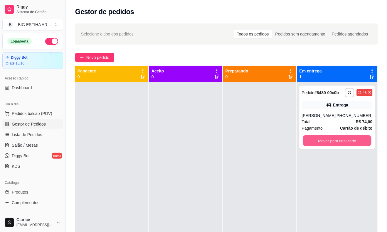
click at [317, 147] on button "Mover para finalizado" at bounding box center [337, 140] width 69 height 11
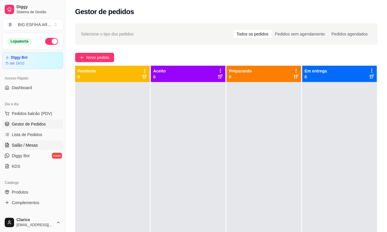
click at [32, 149] on link "Salão / Mesas" at bounding box center [32, 145] width 61 height 9
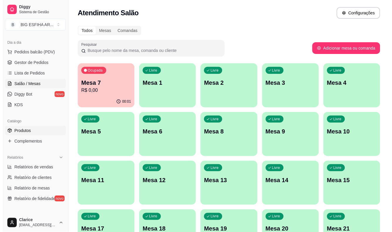
scroll to position [98, 0]
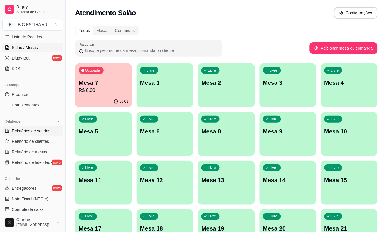
click at [39, 130] on span "Relatórios de vendas" at bounding box center [31, 131] width 39 height 6
select select "ALL"
select select "0"
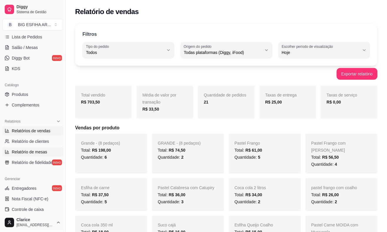
click at [14, 153] on span "Relatório de mesas" at bounding box center [30, 152] width 36 height 6
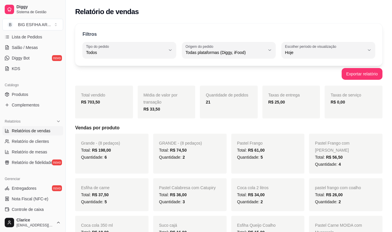
select select "TOTAL_OF_ORDERS"
select select "7"
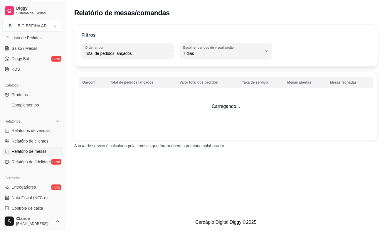
scroll to position [33, 0]
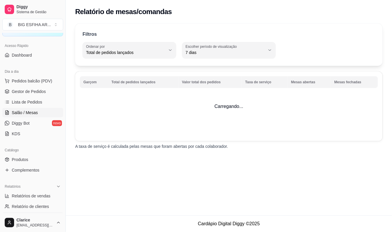
click at [39, 115] on link "Salão / Mesas" at bounding box center [32, 112] width 61 height 9
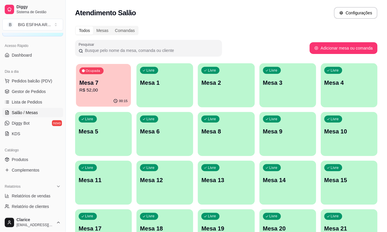
click at [84, 81] on p "Mesa 7" at bounding box center [104, 83] width 48 height 8
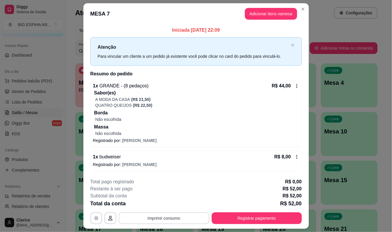
click at [159, 215] on button "Imprimir consumo" at bounding box center [164, 219] width 91 height 12
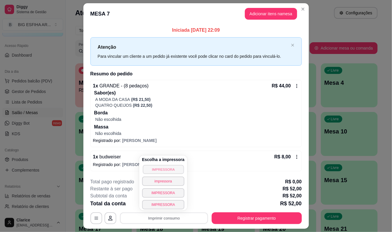
click at [165, 169] on button "IMPRESSORA" at bounding box center [163, 169] width 41 height 9
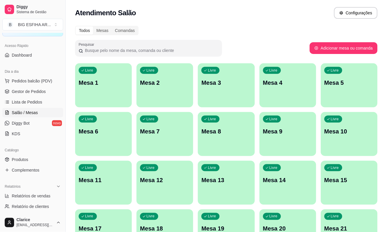
click at [96, 90] on div "Livre Mesa 1" at bounding box center [103, 81] width 57 height 37
click at [27, 104] on span "Lista de Pedidos" at bounding box center [27, 102] width 31 height 6
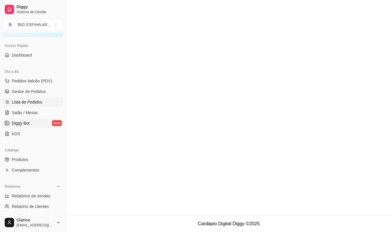
click at [25, 122] on span "Diggy Bot" at bounding box center [21, 123] width 18 height 6
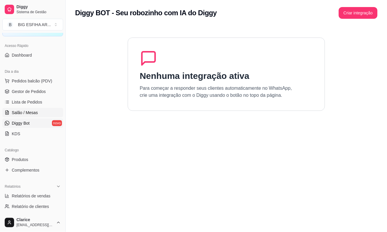
click at [37, 108] on link "Salão / Mesas" at bounding box center [32, 112] width 61 height 9
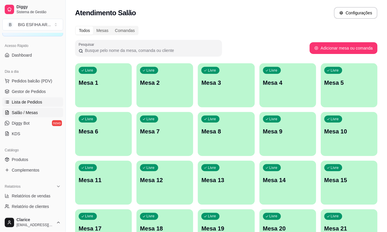
click at [37, 100] on span "Lista de Pedidos" at bounding box center [27, 102] width 31 height 6
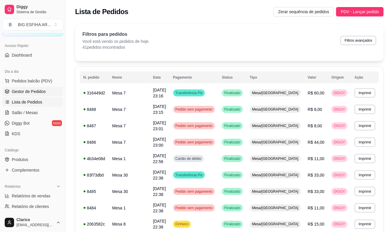
click at [40, 92] on span "Gestor de Pedidos" at bounding box center [29, 92] width 34 height 6
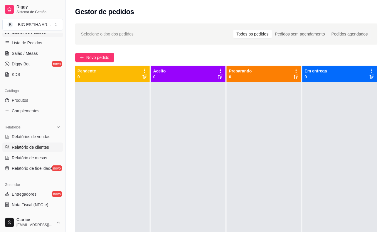
scroll to position [98, 0]
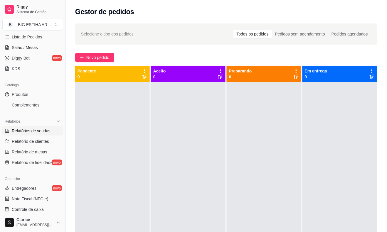
click at [30, 130] on span "Relatórios de vendas" at bounding box center [31, 131] width 39 height 6
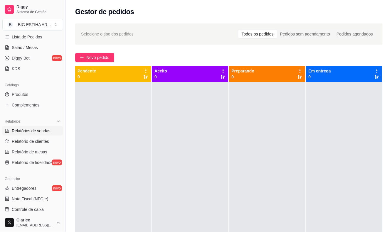
select select "ALL"
select select "0"
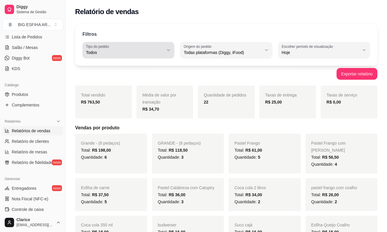
click at [150, 52] on span "Todos" at bounding box center [125, 53] width 78 height 6
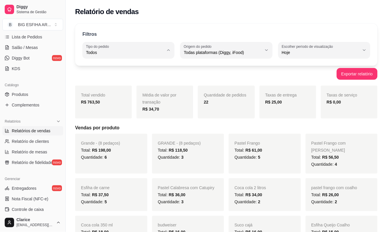
click at [148, 75] on span "Entrega" at bounding box center [126, 76] width 74 height 6
type input "DELIVERY"
select select "DELIVERY"
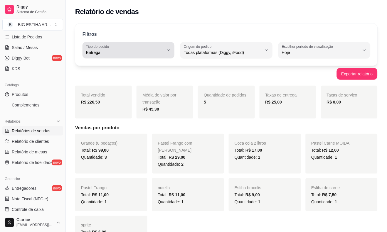
click at [131, 51] on span "Entrega" at bounding box center [125, 53] width 78 height 6
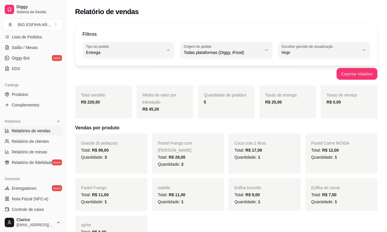
click at [128, 66] on span "Todos" at bounding box center [126, 67] width 74 height 6
type input "ALL"
select select "ALL"
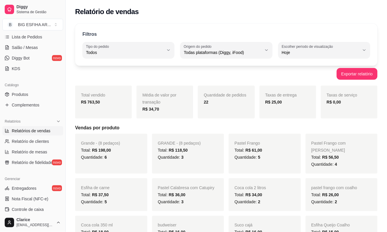
click at [327, 77] on div "Exportar relatório" at bounding box center [226, 74] width 302 height 12
click at [77, 70] on div "Exportar relatório" at bounding box center [226, 74] width 302 height 12
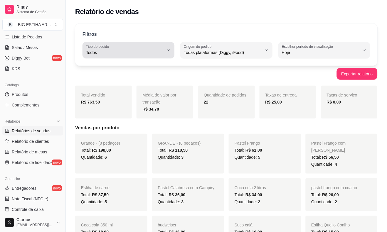
click at [116, 50] on span "Todos" at bounding box center [125, 53] width 78 height 6
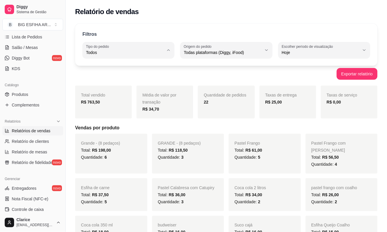
click at [115, 75] on span "Entrega" at bounding box center [126, 76] width 74 height 6
type input "DELIVERY"
select select "DELIVERY"
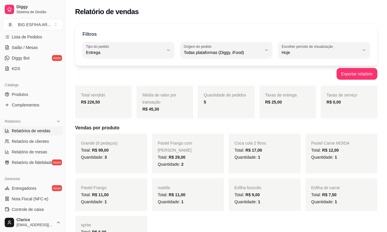
click at [79, 90] on div "Total vendido R$ 226,50" at bounding box center [103, 102] width 57 height 33
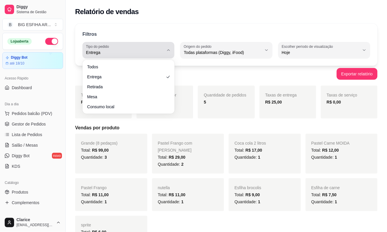
click at [112, 50] on span "Entrega" at bounding box center [125, 53] width 78 height 6
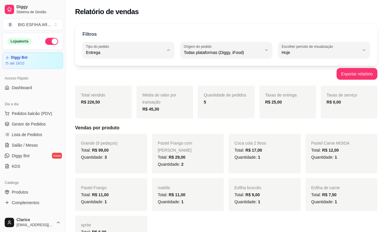
click at [113, 68] on span "Todos" at bounding box center [126, 67] width 74 height 6
type input "ALL"
select select "ALL"
